Goal: Task Accomplishment & Management: Manage account settings

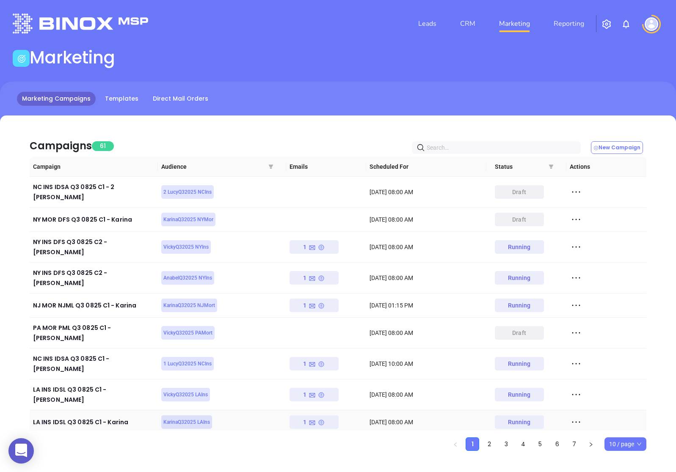
click at [575, 416] on icon at bounding box center [576, 422] width 13 height 13
click at [580, 414] on icon at bounding box center [580, 413] width 6 height 6
click at [466, 25] on link "CRM" at bounding box center [468, 23] width 22 height 17
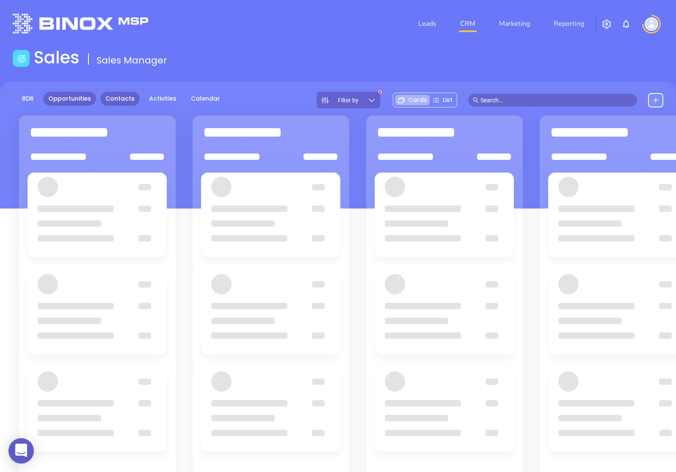
click at [106, 99] on link "Contacts" at bounding box center [119, 99] width 39 height 14
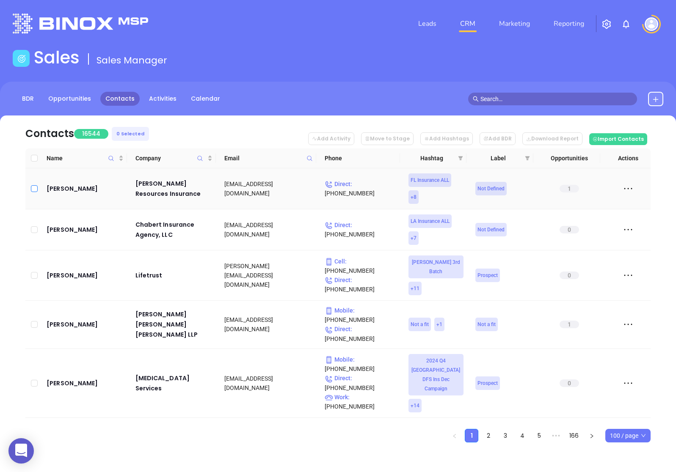
click at [34, 191] on input "checkbox" at bounding box center [34, 188] width 7 height 7
checkbox input "true"
click at [461, 157] on icon "filter" at bounding box center [460, 158] width 5 height 4
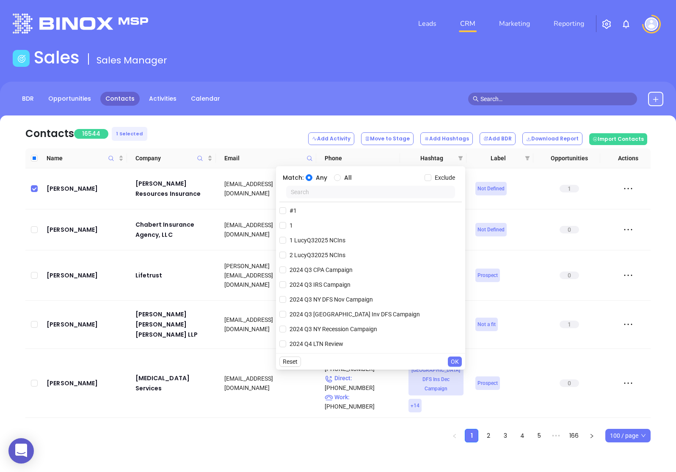
click at [313, 191] on input "text" at bounding box center [370, 192] width 169 height 13
type input "a"
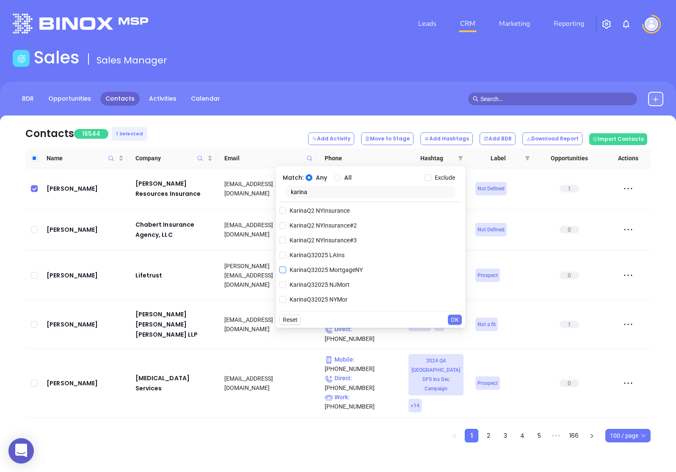
type input "karina"
click at [282, 269] on input "KarinaQ32025 MortgageNY" at bounding box center [282, 270] width 7 height 7
checkbox input "true"
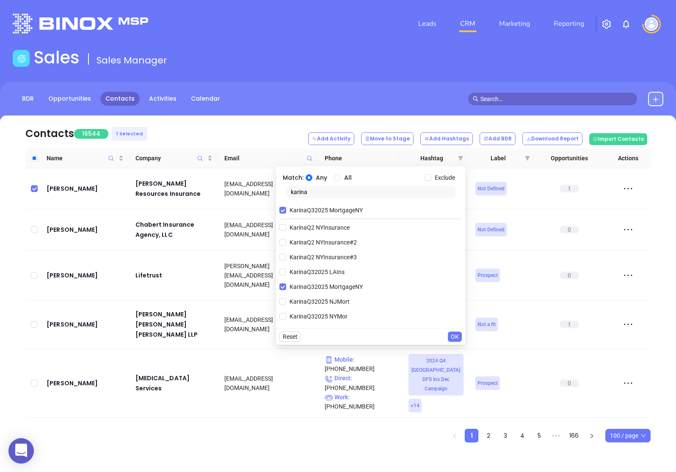
click at [457, 338] on span "OK" at bounding box center [455, 336] width 8 height 9
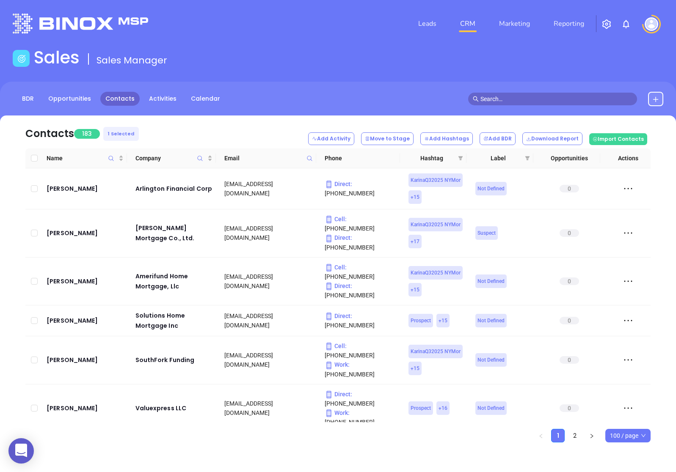
click at [642, 438] on span "100 / page" at bounding box center [628, 436] width 36 height 13
click at [638, 425] on div "500 / page" at bounding box center [628, 419] width 42 height 14
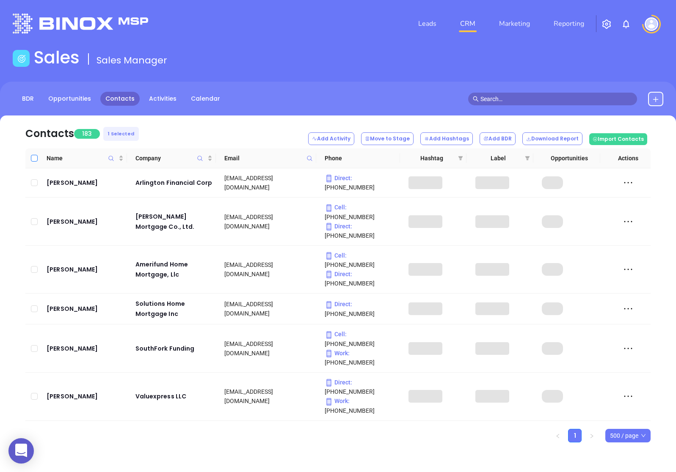
click at [34, 158] on input "Select all" at bounding box center [34, 158] width 7 height 7
checkbox input "true"
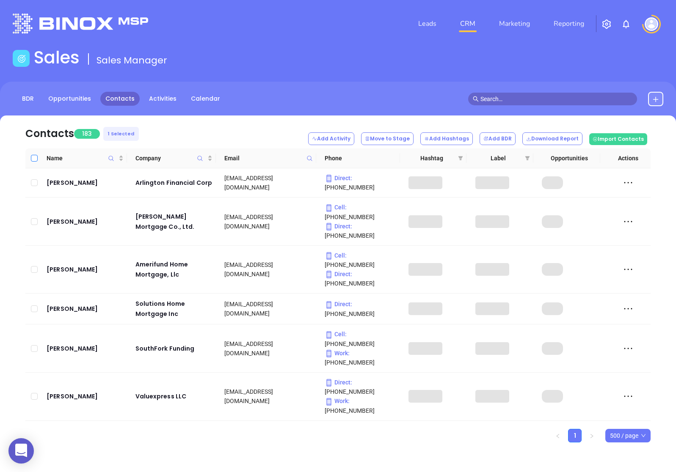
checkbox input "true"
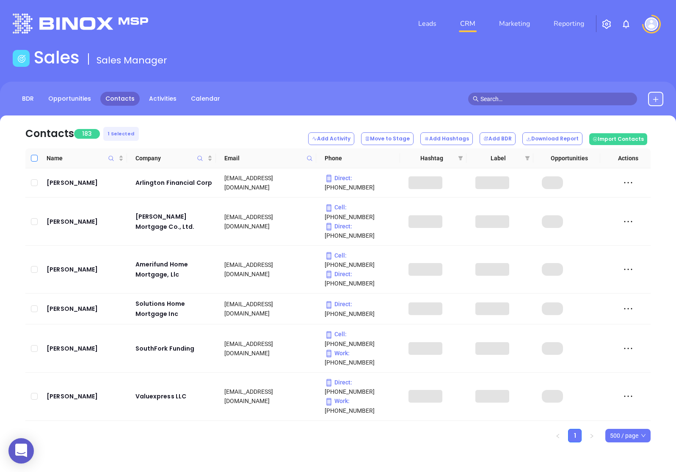
checkbox input "true"
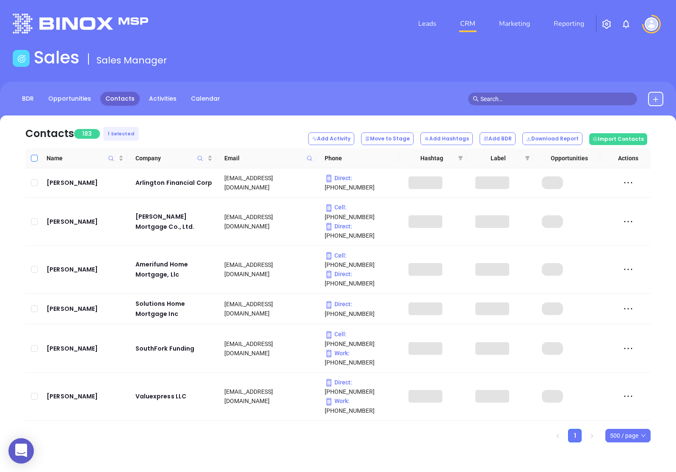
checkbox input "true"
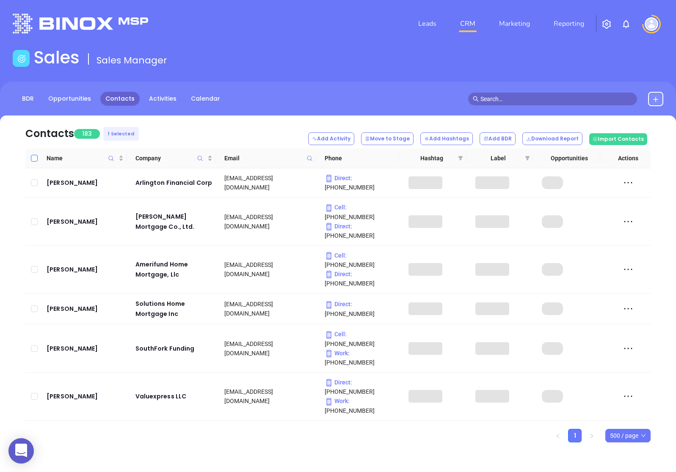
checkbox input "true"
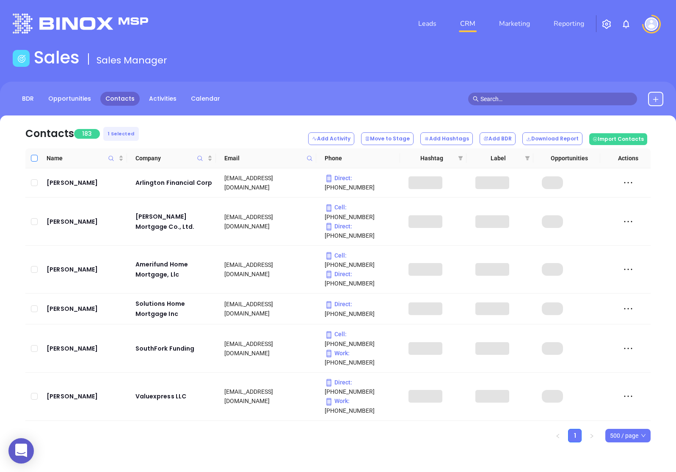
checkbox input "true"
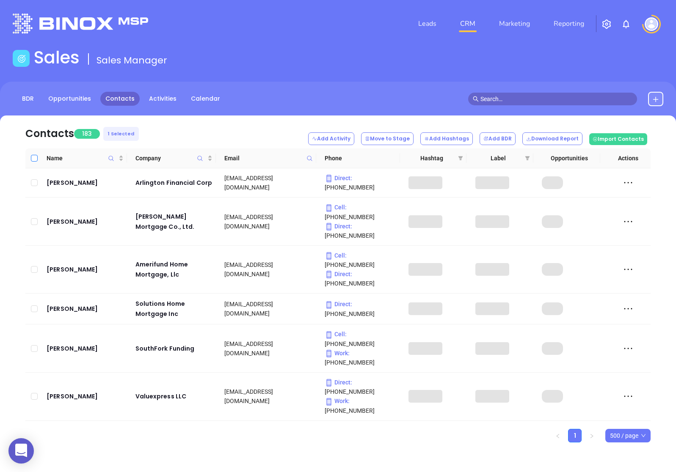
checkbox input "true"
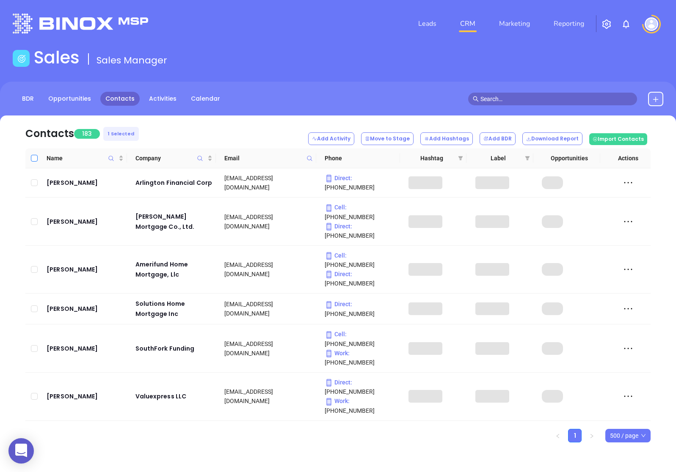
checkbox input "true"
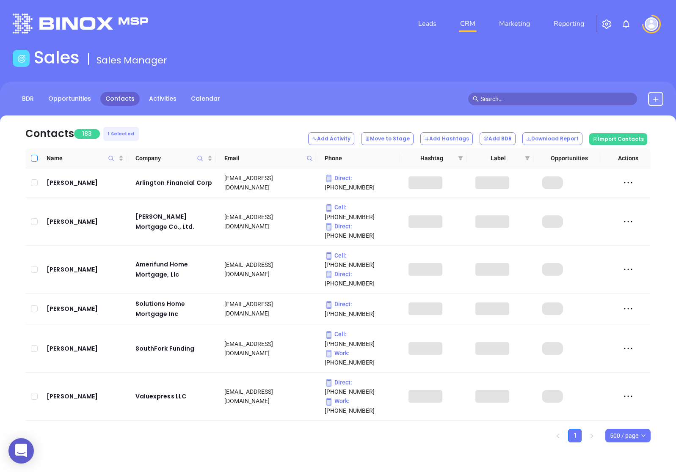
checkbox input "true"
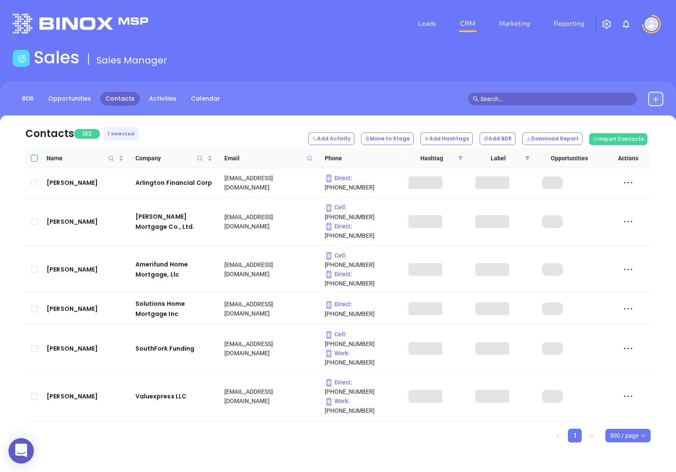
checkbox input "true"
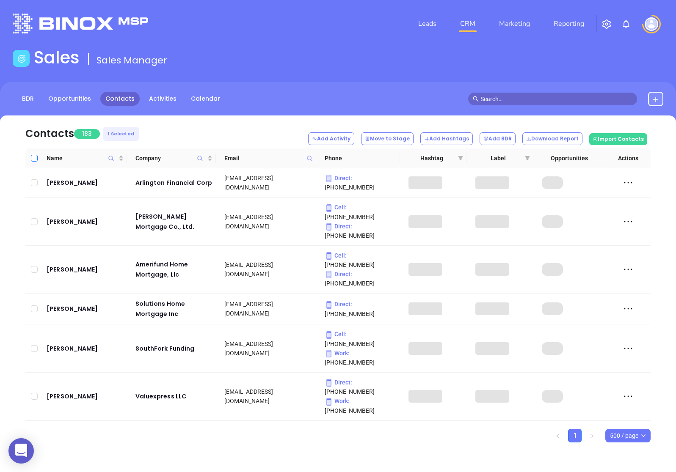
checkbox input "true"
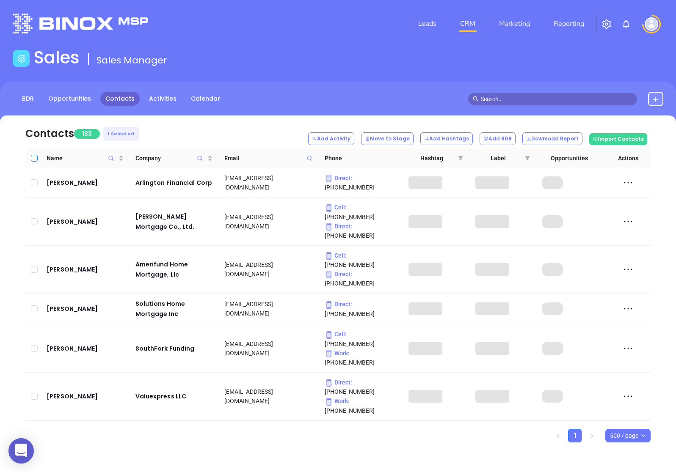
checkbox input "true"
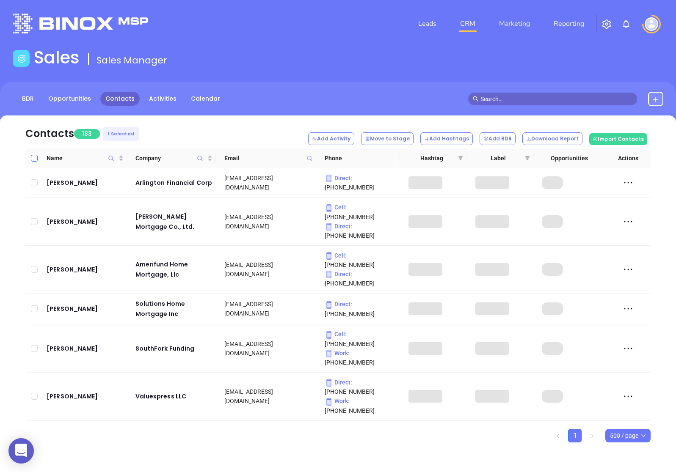
checkbox input "true"
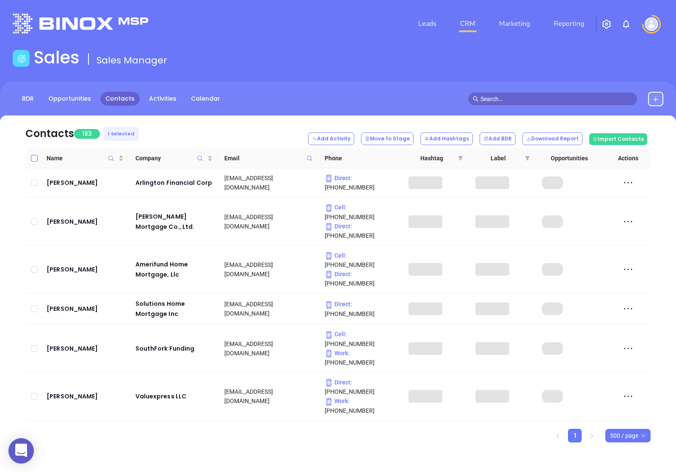
checkbox input "true"
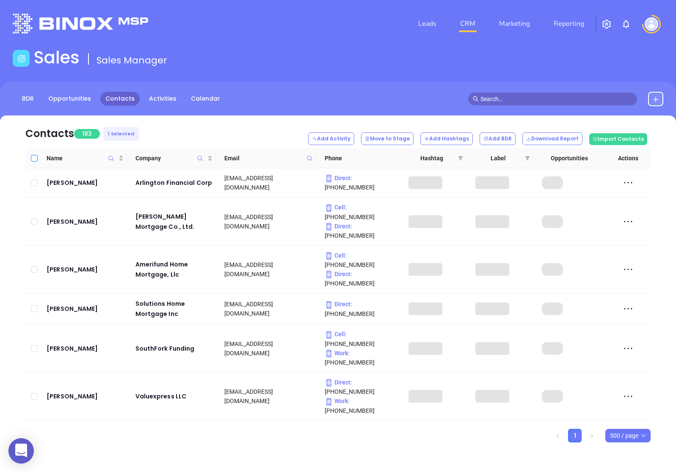
checkbox input "true"
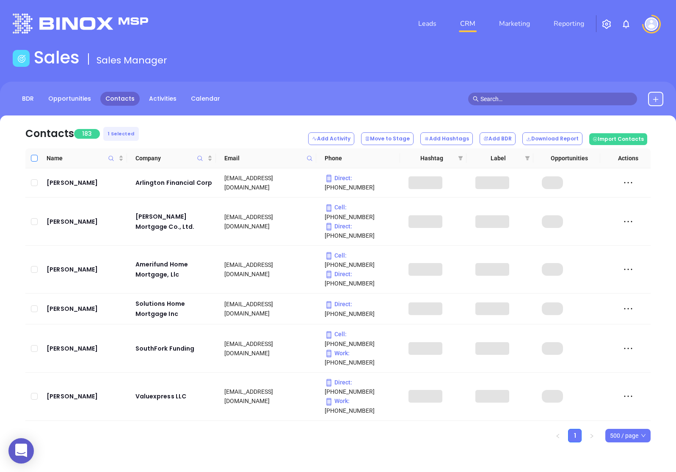
checkbox input "true"
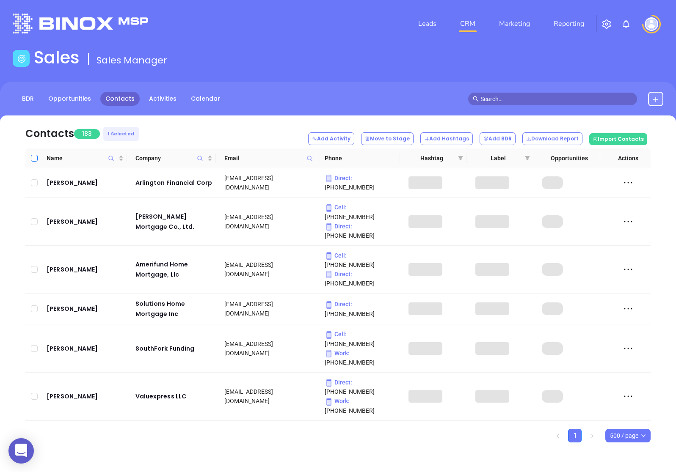
checkbox input "true"
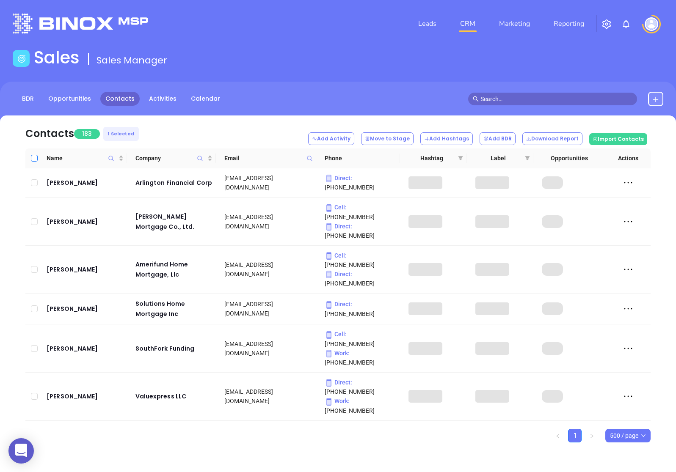
checkbox input "true"
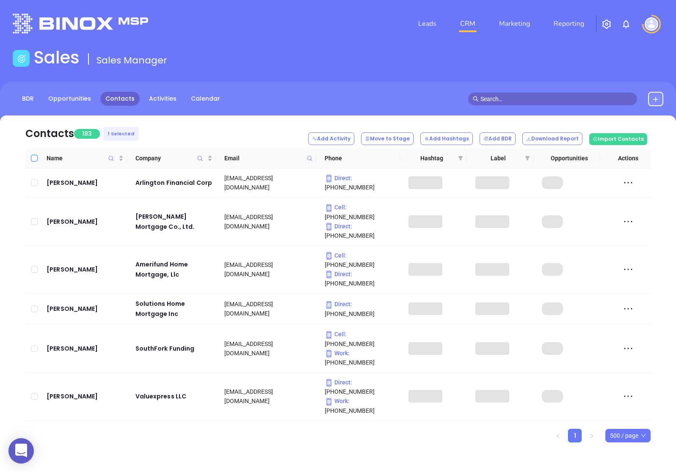
checkbox input "true"
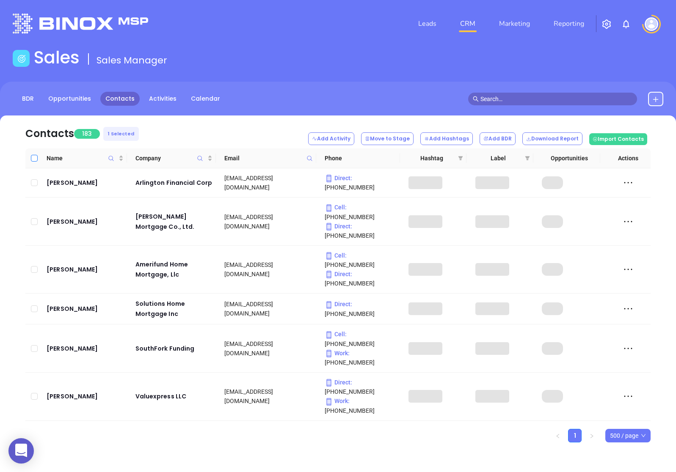
checkbox input "true"
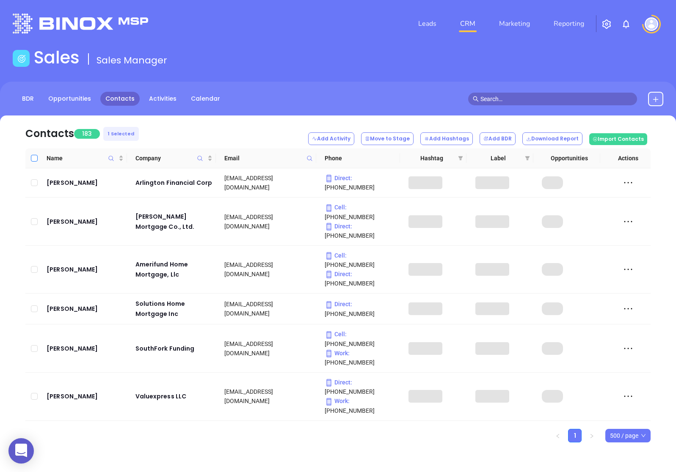
checkbox input "true"
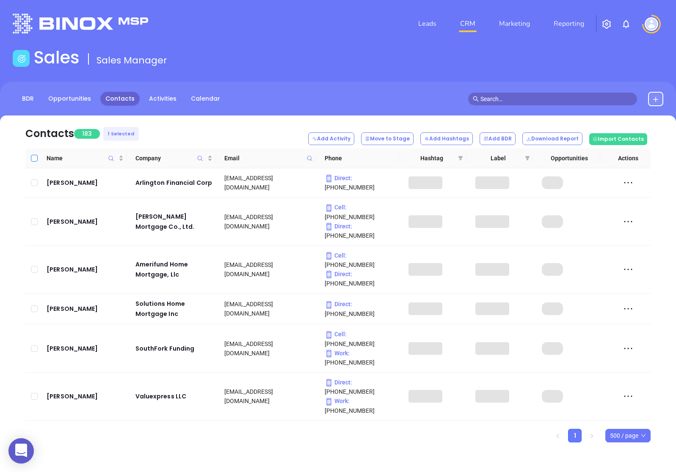
checkbox input "true"
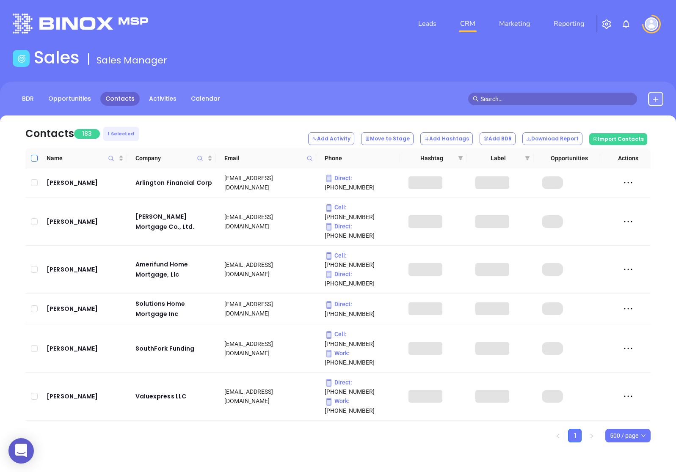
checkbox input "true"
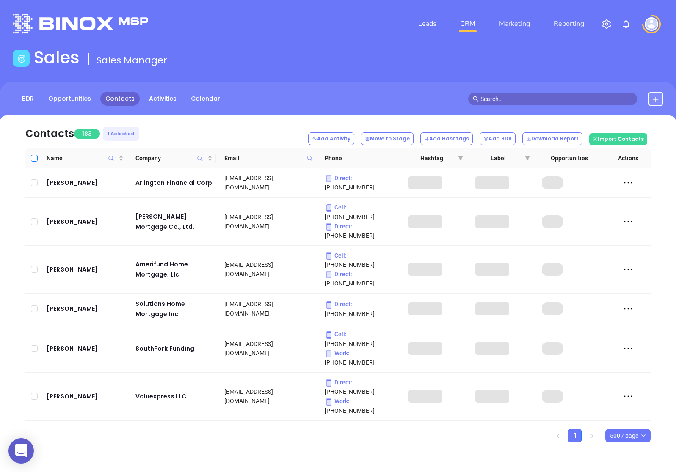
checkbox input "true"
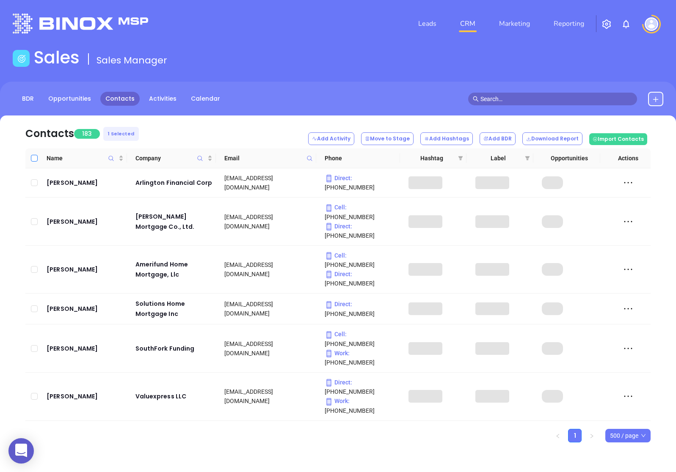
checkbox input "true"
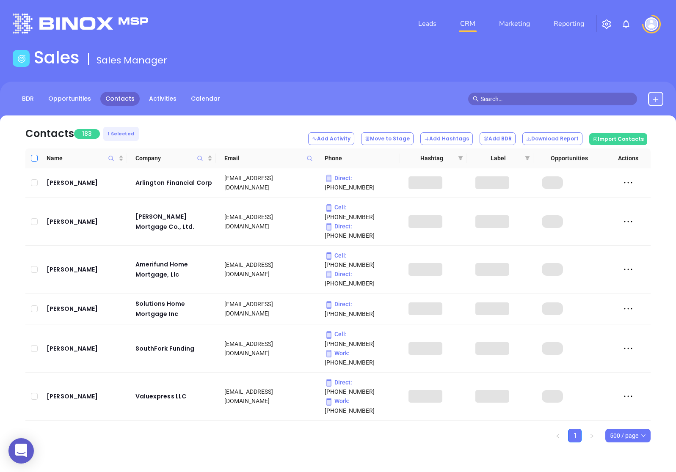
checkbox input "true"
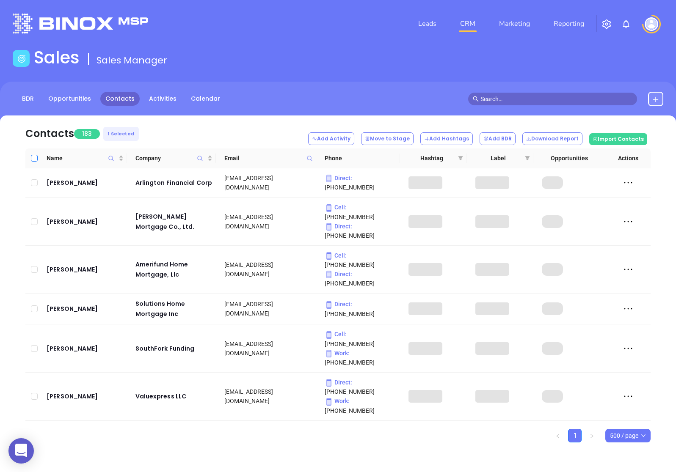
checkbox input "true"
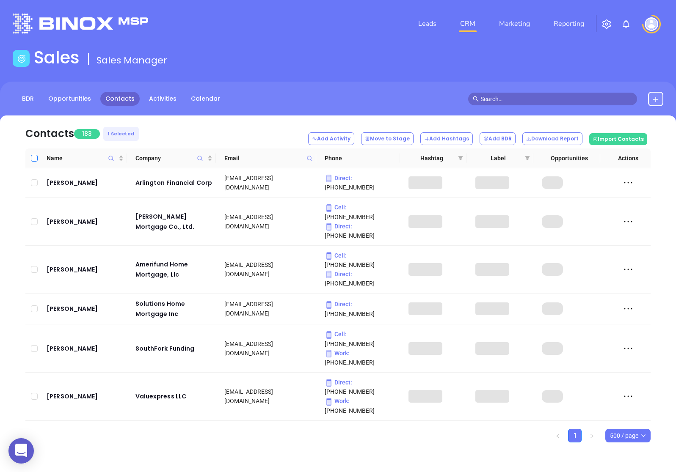
checkbox input "true"
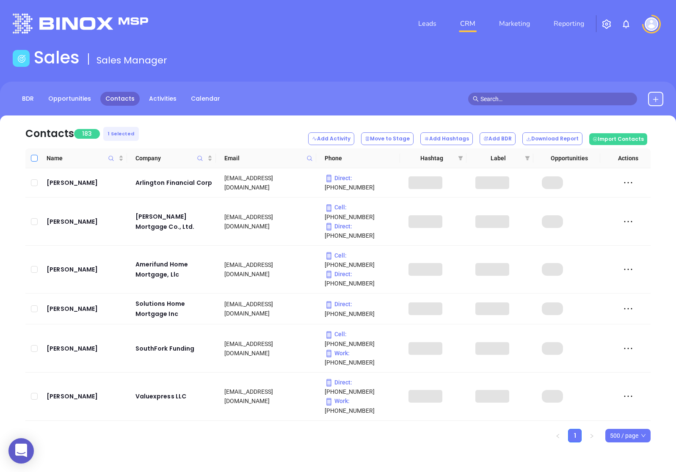
checkbox input "true"
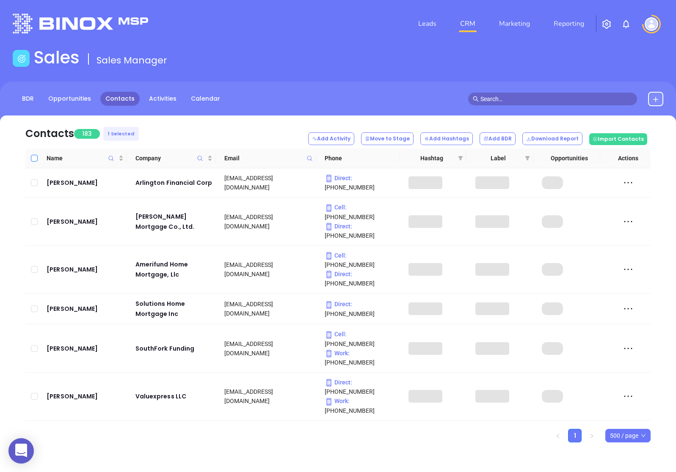
checkbox input "true"
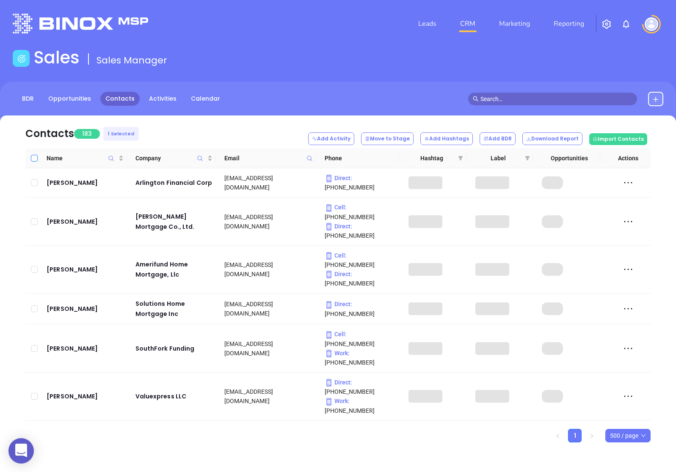
checkbox input "true"
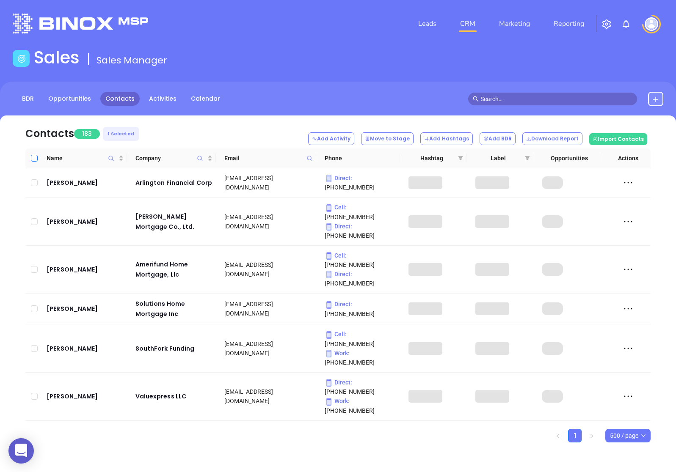
checkbox input "true"
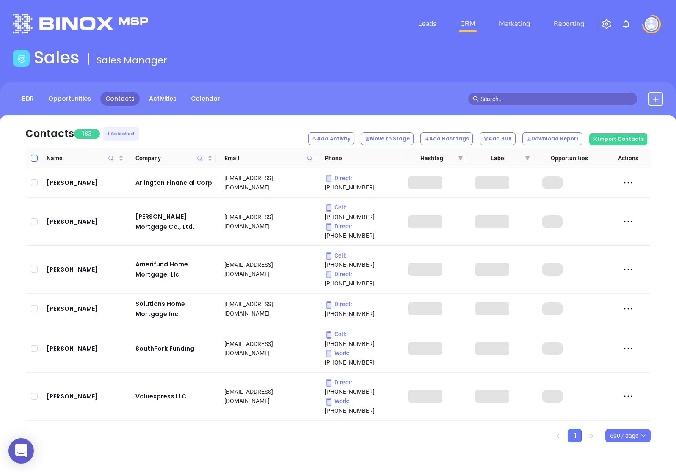
checkbox input "true"
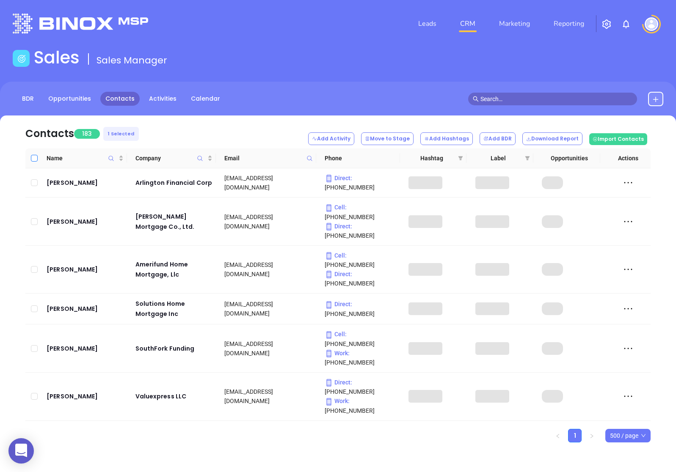
checkbox input "true"
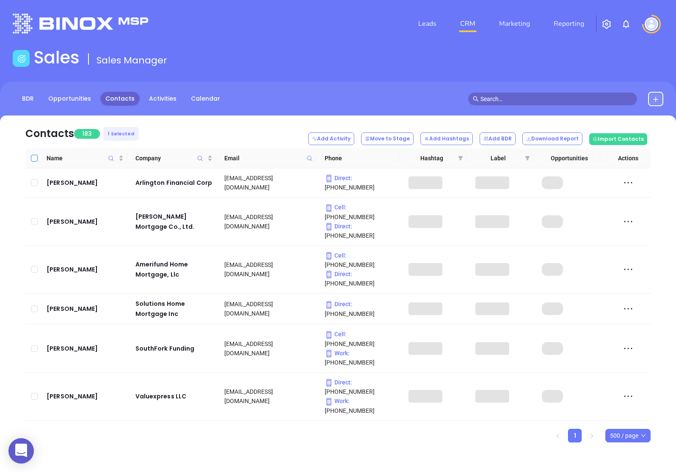
checkbox input "true"
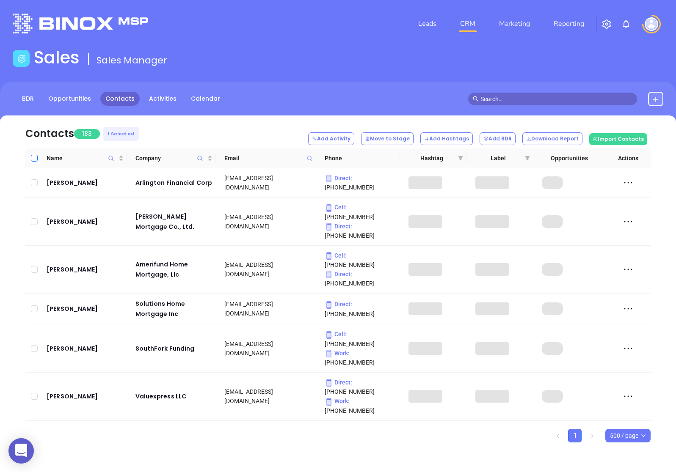
checkbox input "true"
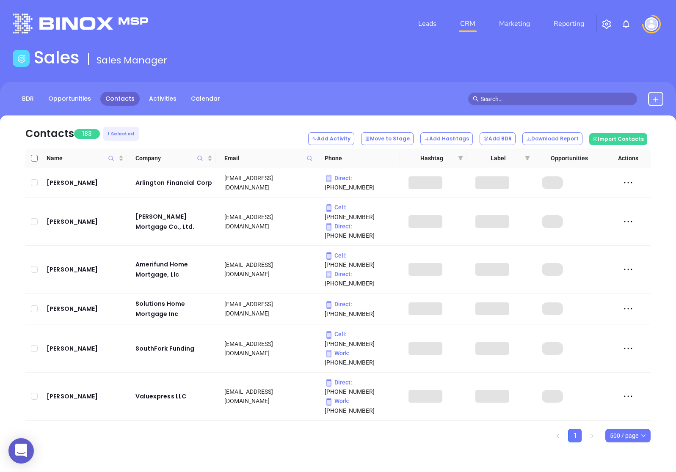
checkbox input "true"
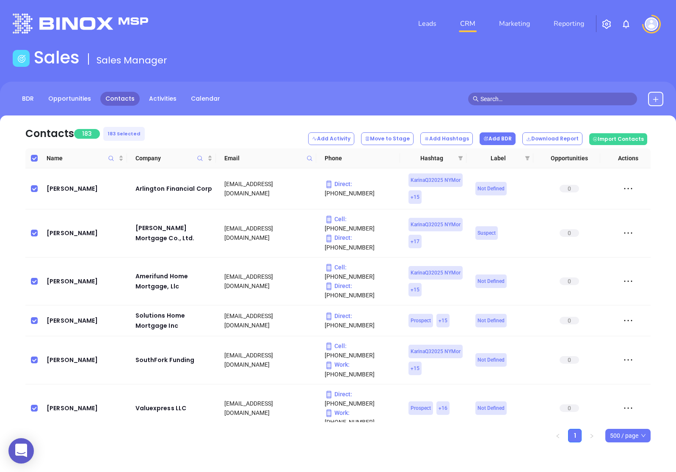
click at [501, 139] on button "Add BDR" at bounding box center [498, 139] width 36 height 13
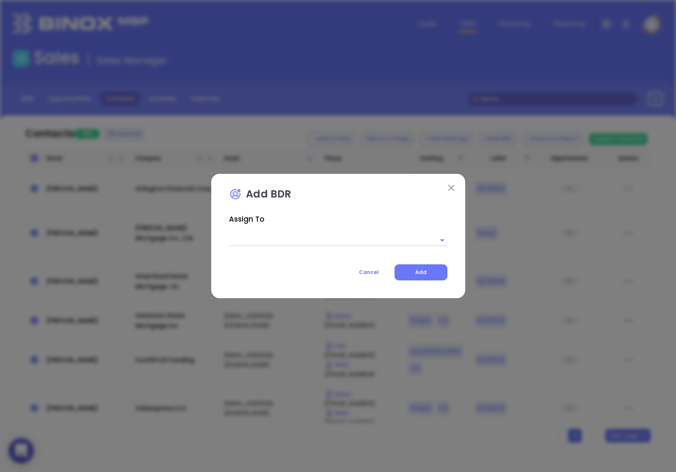
click at [290, 241] on input "text" at bounding box center [326, 240] width 195 height 12
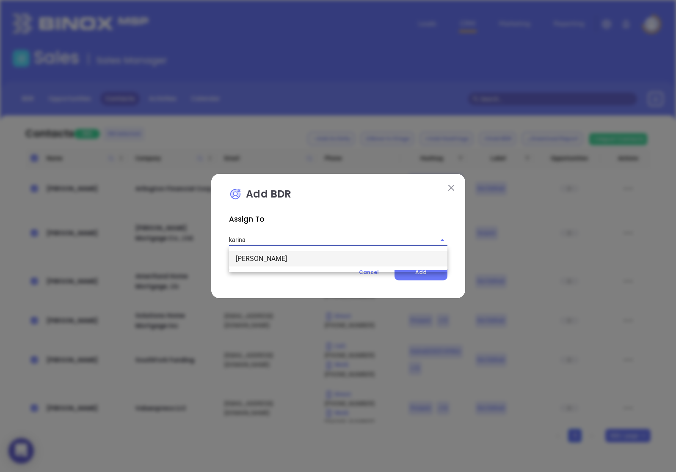
click at [280, 265] on li "Karina Genovez" at bounding box center [338, 258] width 218 height 15
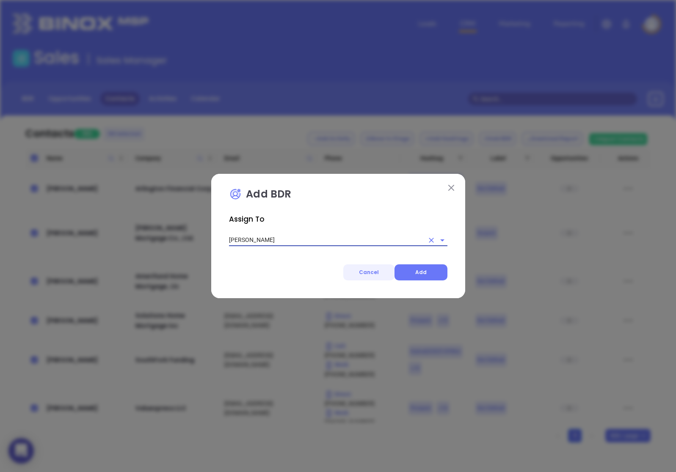
type input "Karina Genovez"
click at [360, 276] on button "Cancel" at bounding box center [368, 273] width 51 height 16
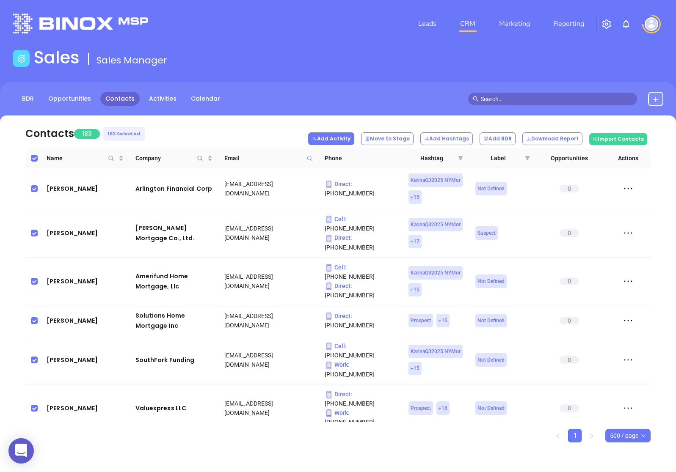
click at [337, 138] on button "Add Activity" at bounding box center [331, 139] width 46 height 13
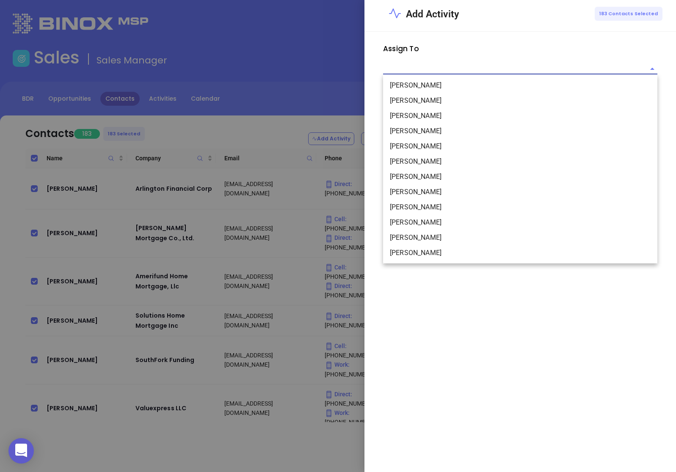
click at [427, 68] on input "text" at bounding box center [514, 69] width 262 height 11
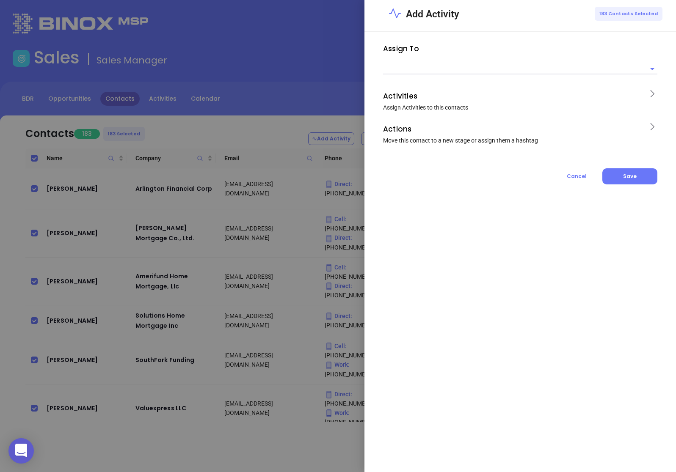
click at [497, 31] on div "Add Activity 183 Contacts Selected" at bounding box center [521, 16] width 312 height 32
click at [582, 178] on span "Cancel" at bounding box center [577, 176] width 20 height 7
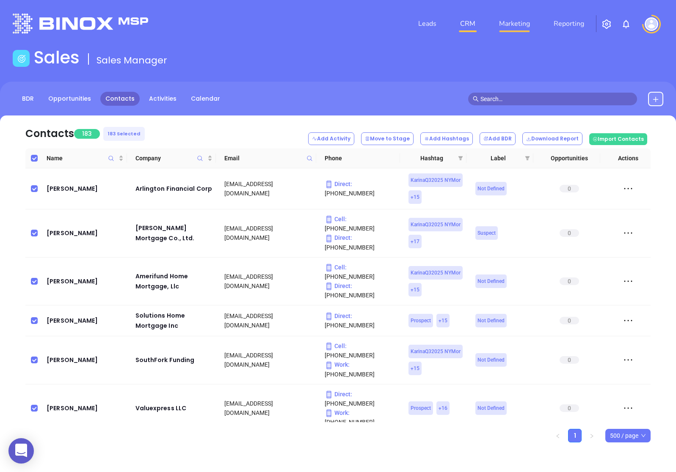
click at [522, 24] on link "Marketing" at bounding box center [515, 23] width 38 height 17
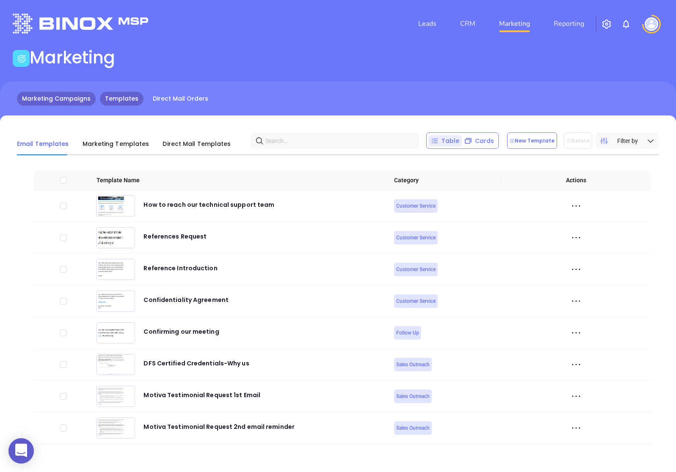
click at [70, 104] on link "Marketing Campaigns" at bounding box center [56, 99] width 79 height 14
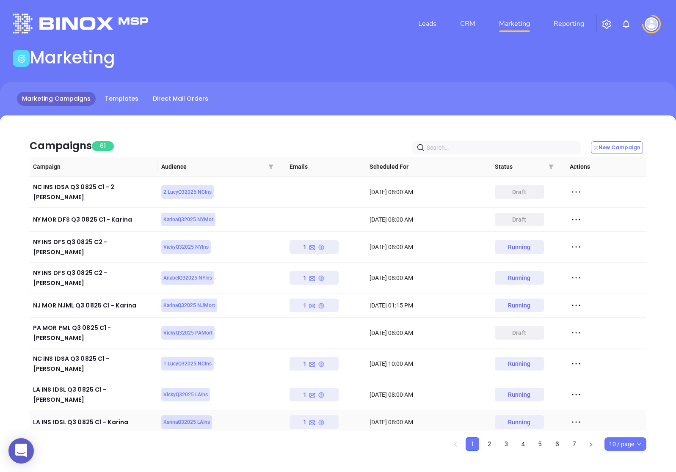
click at [571, 416] on icon at bounding box center [576, 422] width 13 height 13
click at [582, 411] on icon at bounding box center [580, 413] width 6 height 6
click at [574, 241] on icon at bounding box center [576, 247] width 13 height 13
click at [585, 257] on li "View Report" at bounding box center [615, 252] width 87 height 18
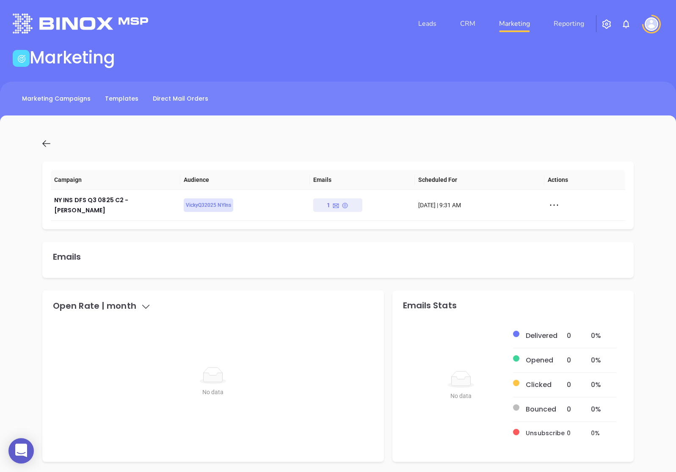
click at [41, 140] on icon at bounding box center [46, 143] width 11 height 11
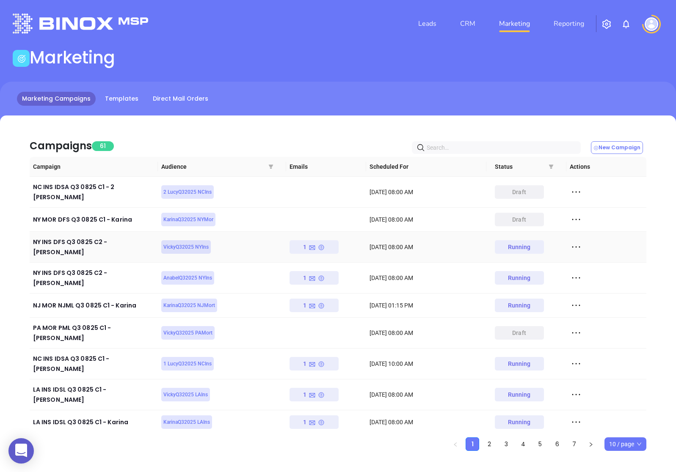
click at [575, 241] on icon at bounding box center [576, 247] width 13 height 13
click at [585, 269] on div "View" at bounding box center [615, 267] width 77 height 9
click at [576, 450] on icon at bounding box center [576, 450] width 8 height 1
click at [591, 375] on div "Stop" at bounding box center [615, 375] width 77 height 9
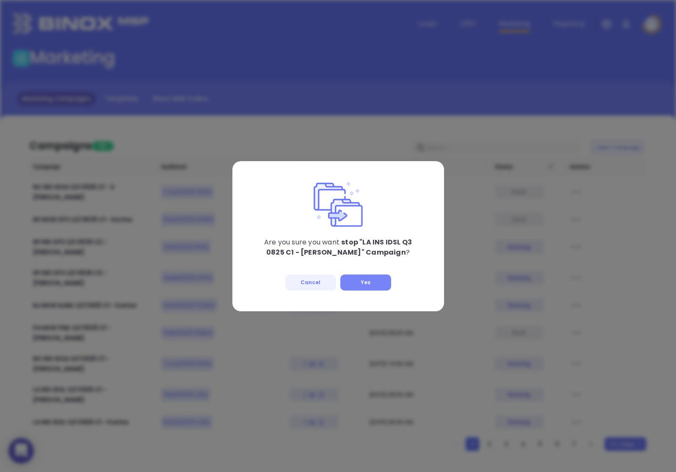
click at [372, 280] on button "Yes" at bounding box center [365, 283] width 51 height 16
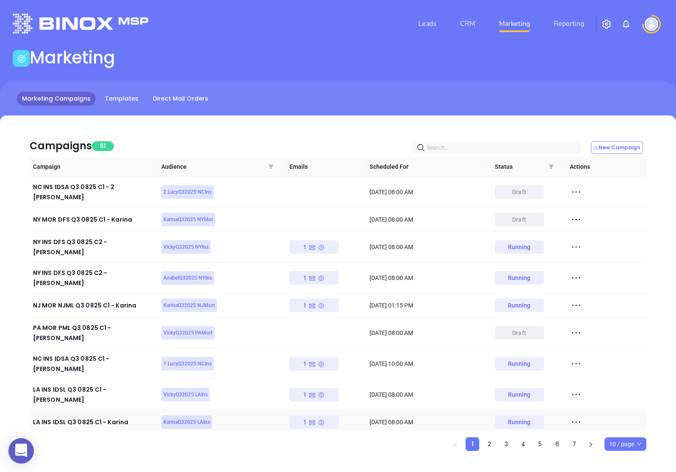
click at [573, 416] on icon at bounding box center [576, 422] width 13 height 13
click at [591, 440] on div "Stop" at bounding box center [615, 443] width 77 height 9
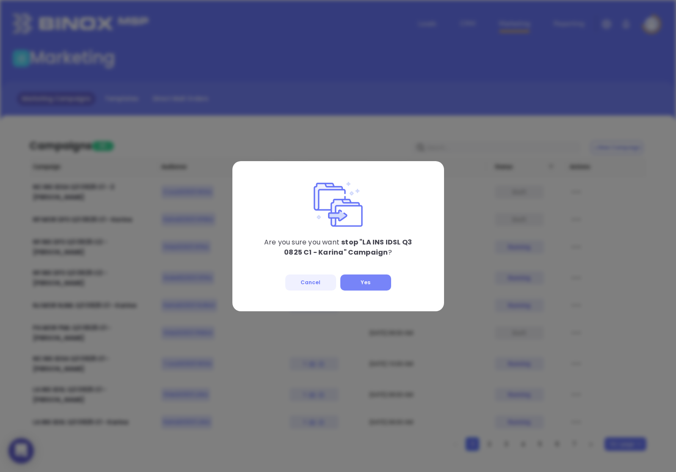
click at [353, 279] on button "Yes" at bounding box center [365, 283] width 51 height 16
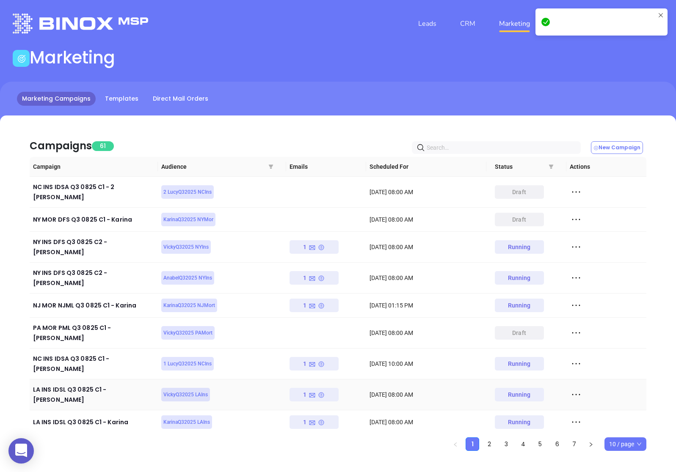
click at [578, 389] on icon at bounding box center [576, 395] width 13 height 13
click at [587, 417] on div "Stop" at bounding box center [615, 419] width 77 height 9
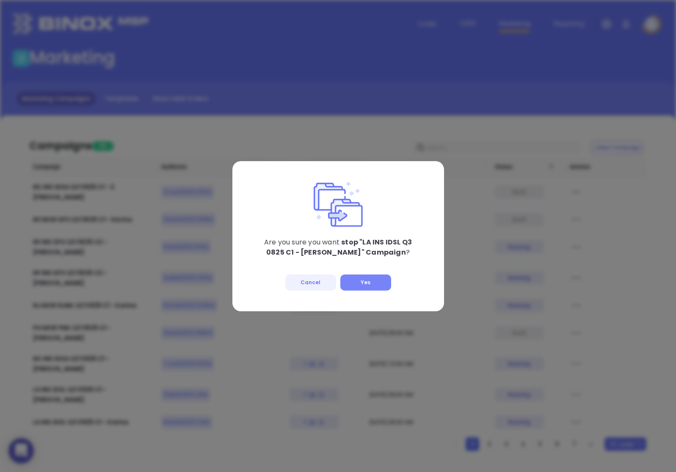
click at [353, 284] on button "Yes" at bounding box center [365, 283] width 51 height 16
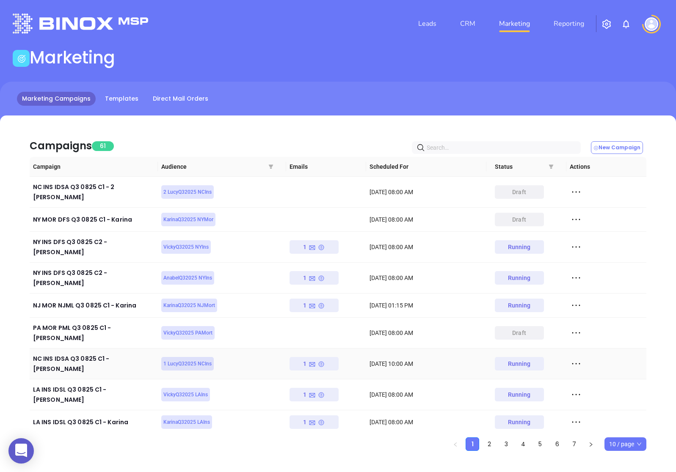
click at [573, 358] on icon at bounding box center [576, 364] width 13 height 13
click at [591, 393] on div "Stop" at bounding box center [615, 395] width 77 height 9
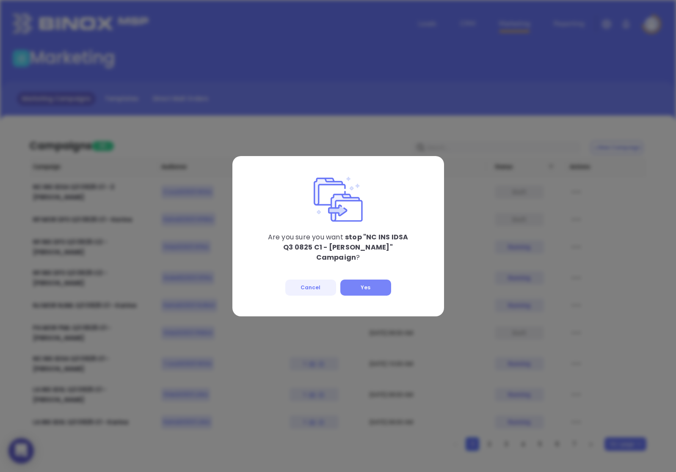
click at [367, 286] on button "Yes" at bounding box center [365, 288] width 51 height 16
